Goal: Communication & Community: Answer question/provide support

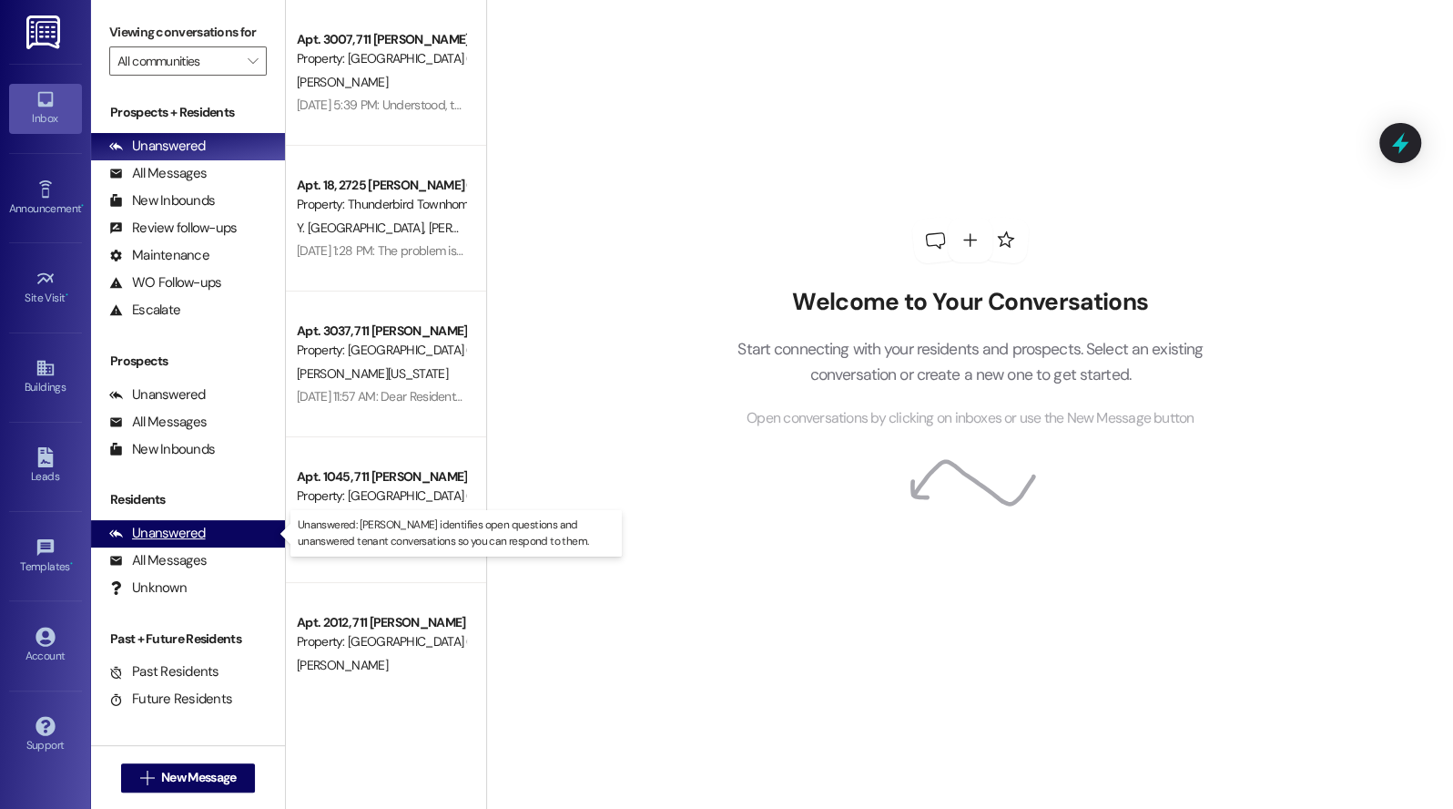
click at [174, 530] on div "Unanswered" at bounding box center [157, 533] width 97 height 19
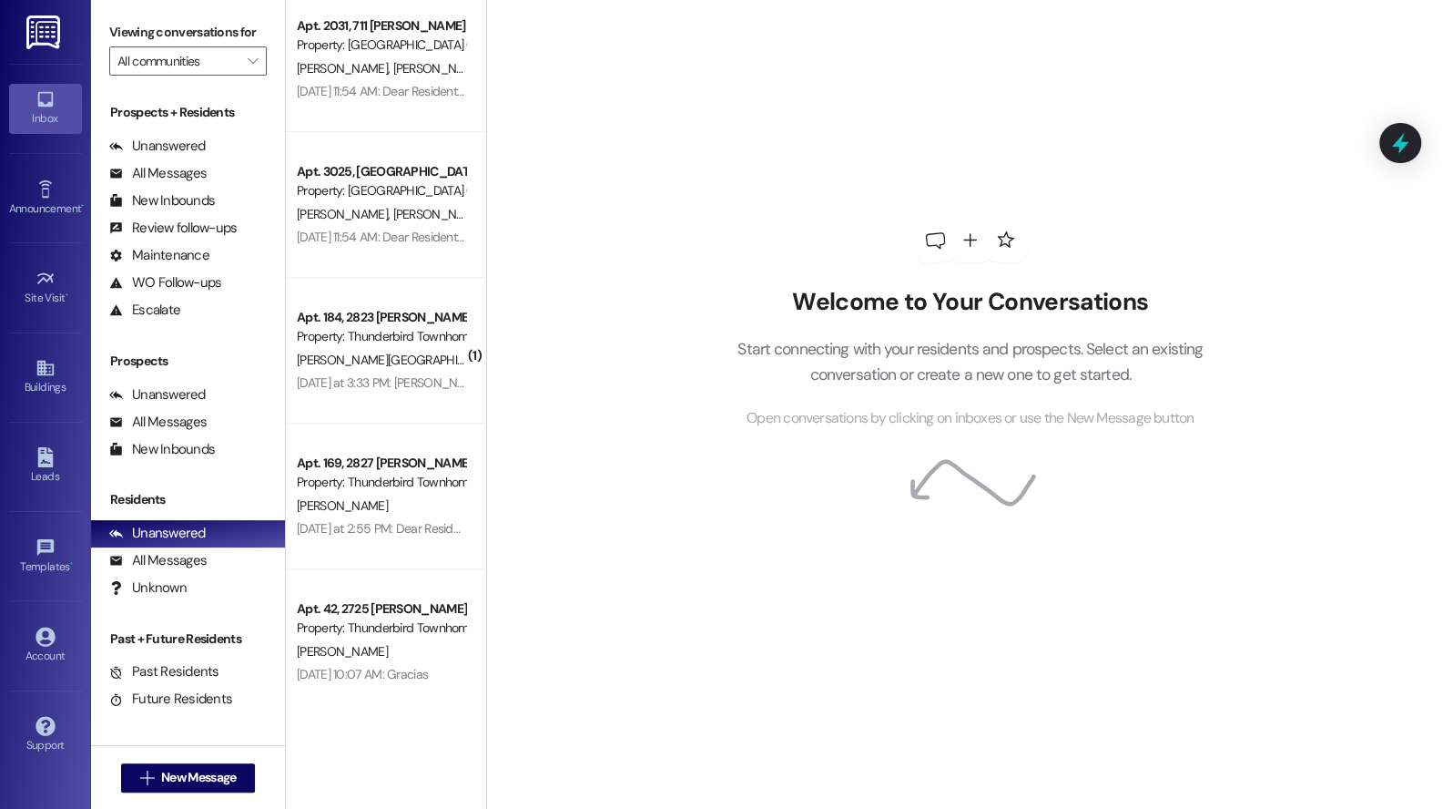
scroll to position [923, 0]
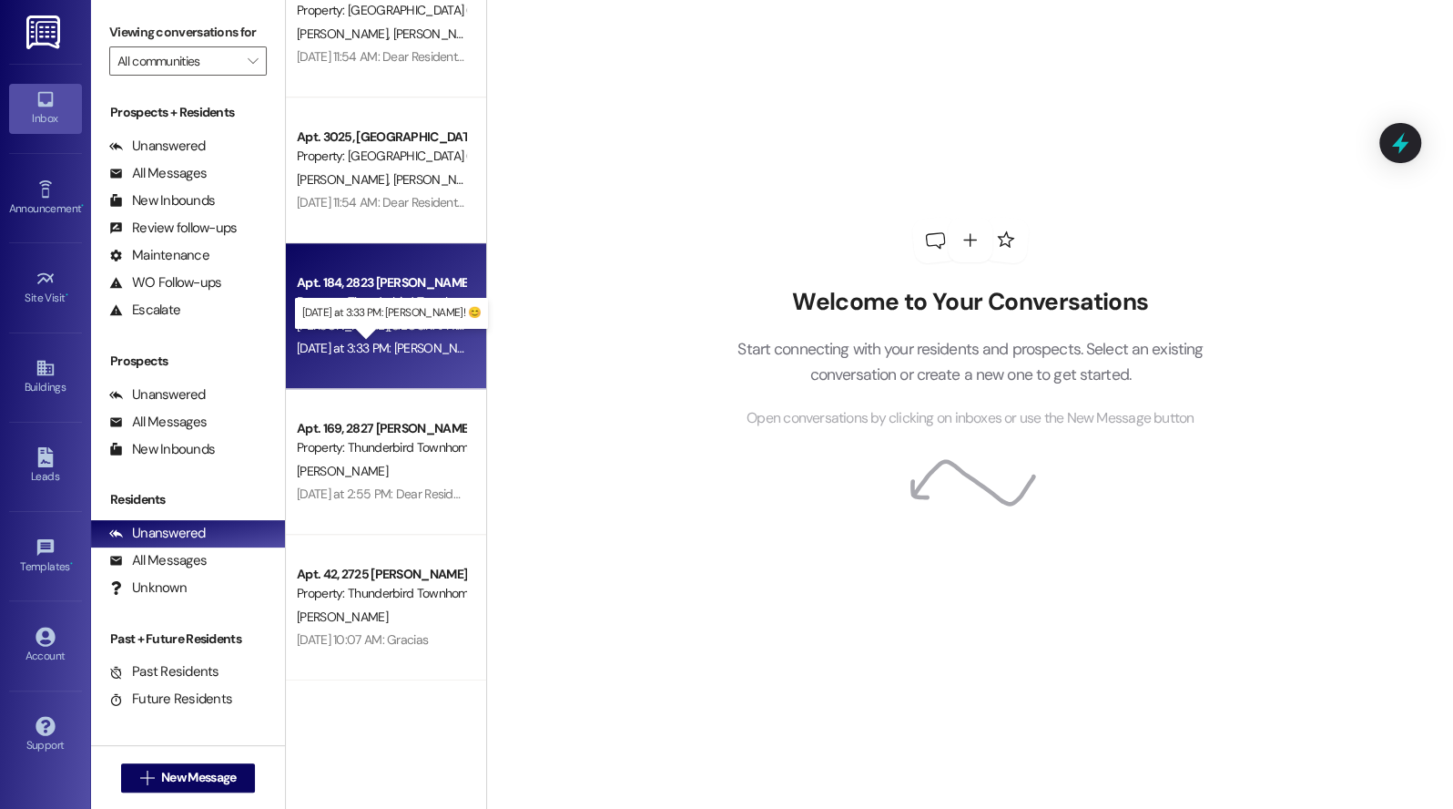
click at [383, 341] on div "Yesterday at 3:33 PM: Ty! 😊 Yesterday at 3:33 PM: Ty! 😊" at bounding box center [401, 348] width 209 height 16
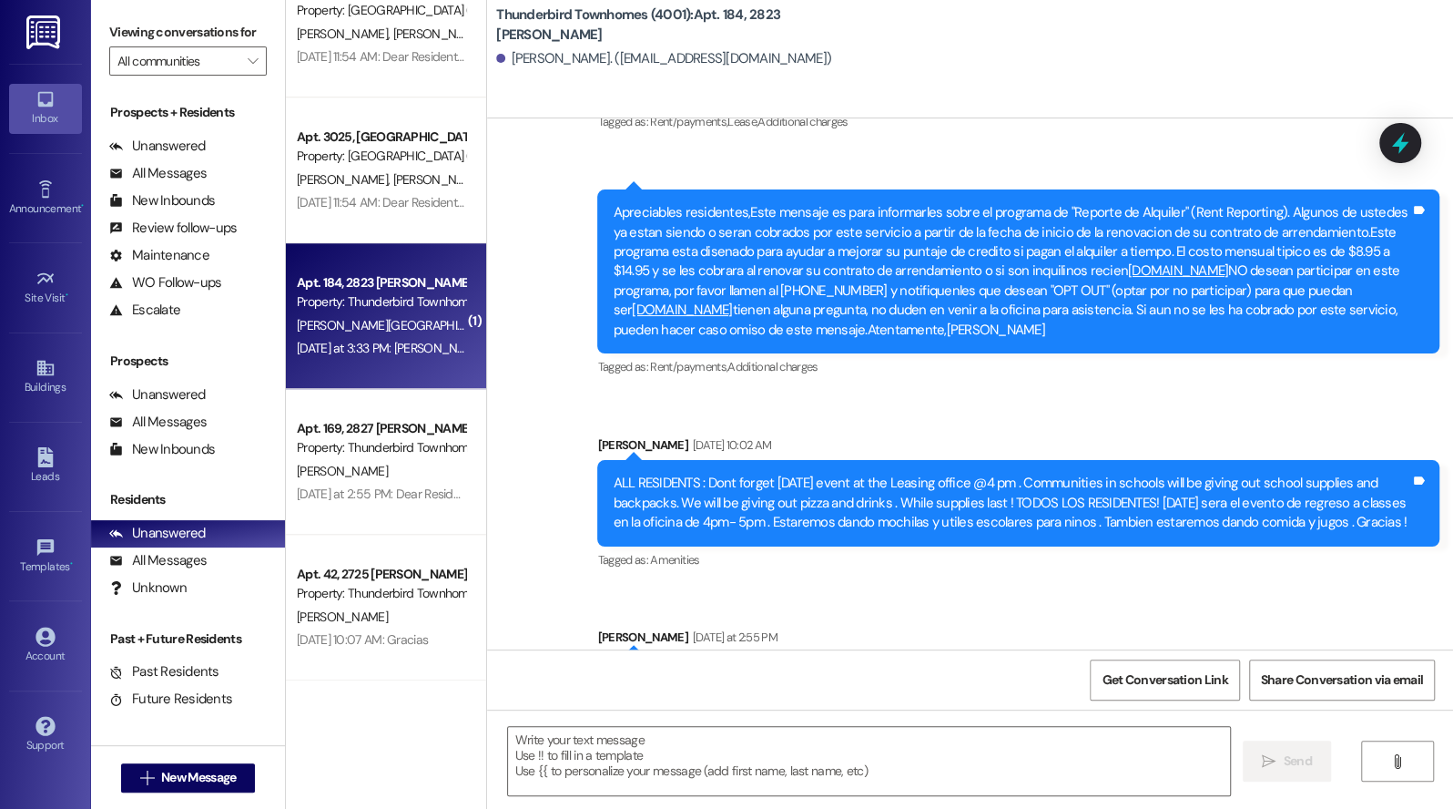
scroll to position [23957, 0]
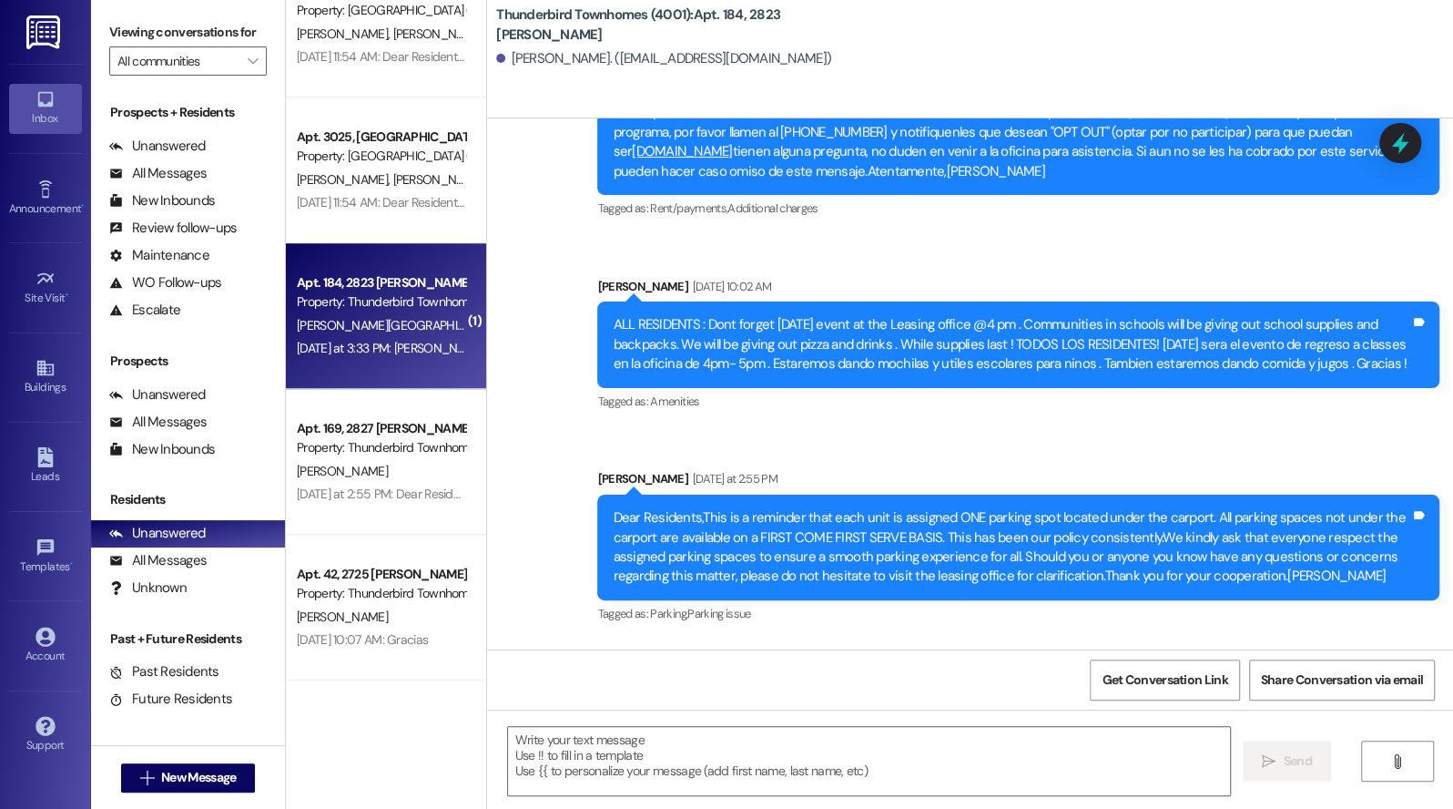
click at [849, 640] on div "Received via SMS Francisco Castellon Yesterday at 3:33 PM Ty! 😊 Tags and notes …" at bounding box center [970, 717] width 966 height 154
click at [897, 640] on div "Received via SMS Francisco Castellon Yesterday at 3:33 PM Ty! 😊 Tags and notes …" at bounding box center [970, 717] width 966 height 154
click at [905, 640] on div "Received via SMS Francisco Castellon Yesterday at 3:33 PM Ty! 😊 Tags and notes …" at bounding box center [970, 717] width 966 height 154
